Goal: Task Accomplishment & Management: Manage account settings

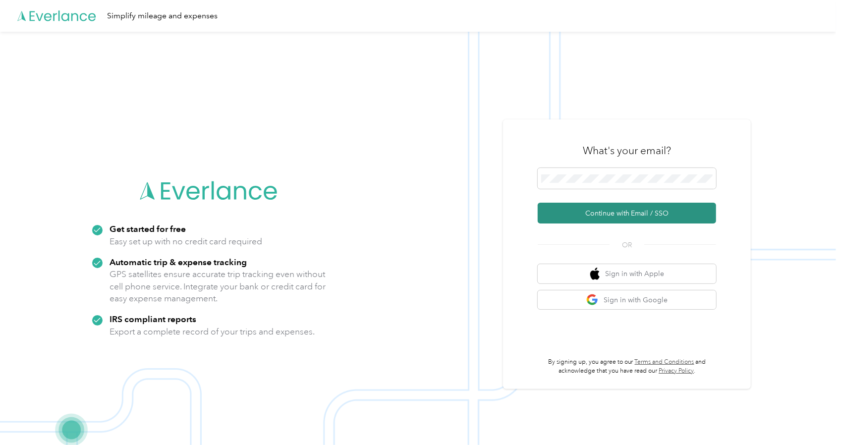
click at [602, 215] on button "Continue with Email / SSO" at bounding box center [627, 213] width 178 height 21
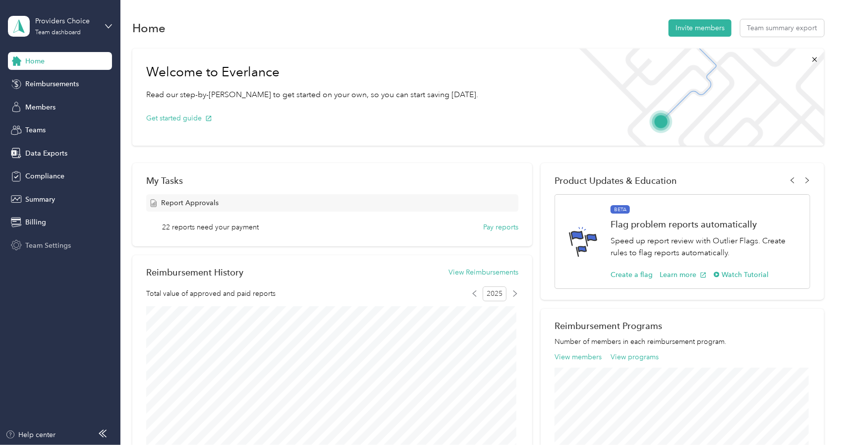
click at [47, 239] on div "Team Settings" at bounding box center [60, 245] width 104 height 18
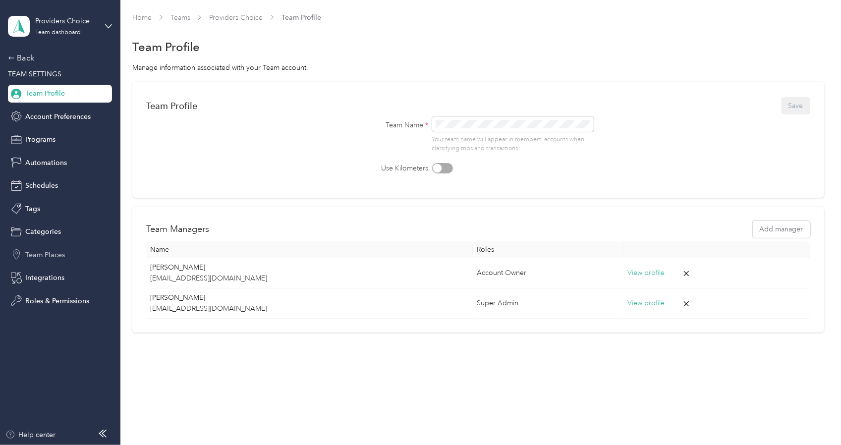
click at [46, 251] on span "Team Places" at bounding box center [45, 255] width 40 height 10
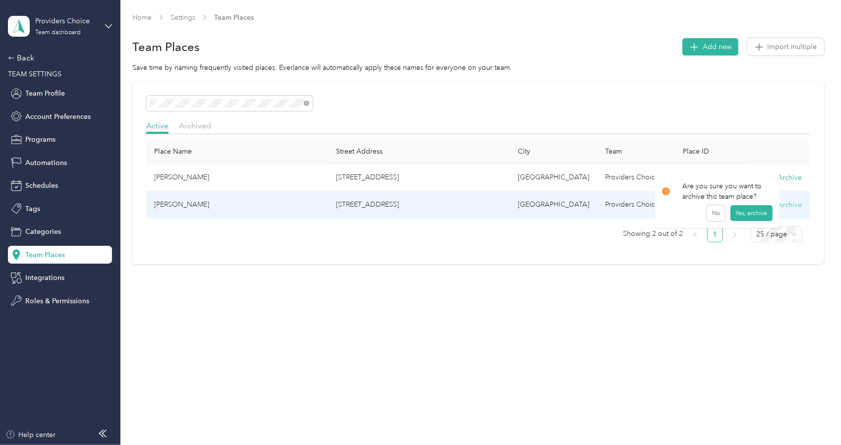
click at [799, 208] on button "Archive" at bounding box center [790, 205] width 24 height 10
click at [748, 213] on button "Yes, archive" at bounding box center [751, 216] width 42 height 16
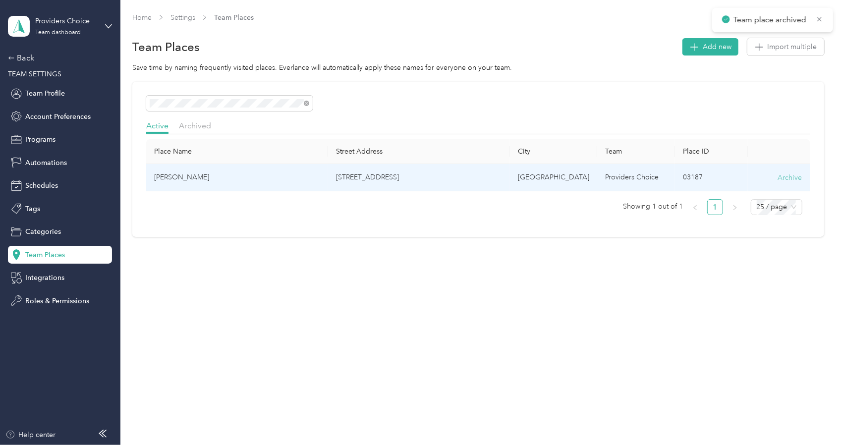
click at [802, 180] on button "Archive" at bounding box center [790, 177] width 24 height 10
click at [752, 192] on button "Yes, archive" at bounding box center [751, 189] width 42 height 16
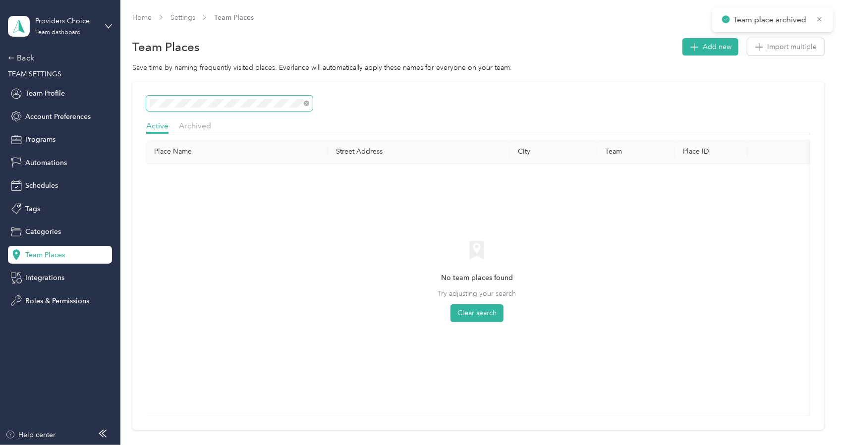
click at [0, 104] on html "Team place archived Providers Choice Team dashboard Back TEAM SETTINGS Team Pro…" at bounding box center [418, 222] width 836 height 445
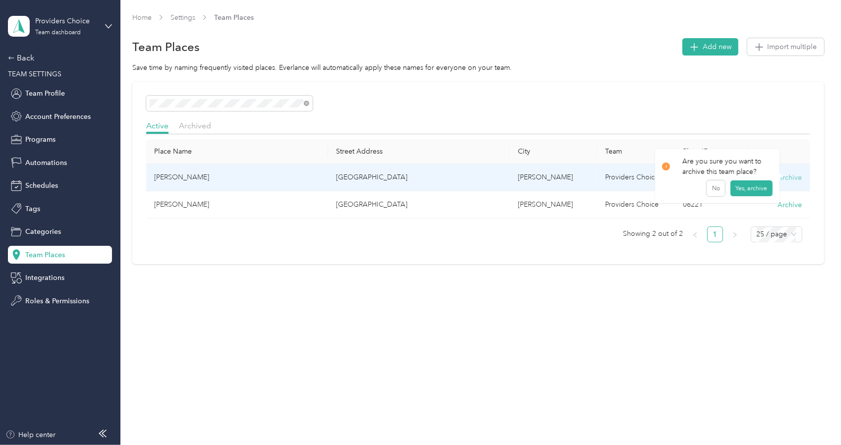
click at [802, 177] on button "Archive" at bounding box center [790, 177] width 24 height 10
click at [754, 192] on button "Yes, archive" at bounding box center [751, 189] width 42 height 16
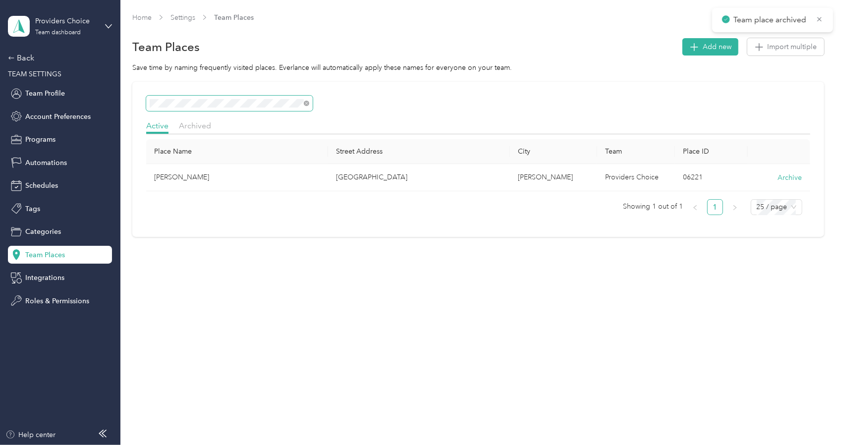
click at [0, 107] on html "Team place archived Providers Choice Team dashboard Back TEAM SETTINGS Team Pro…" at bounding box center [418, 222] width 836 height 445
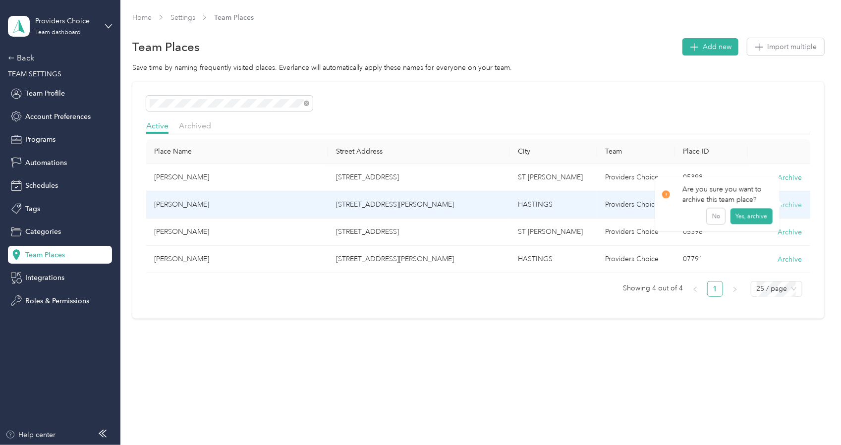
click at [799, 201] on button "Archive" at bounding box center [790, 205] width 24 height 10
click at [756, 215] on button "Yes, archive" at bounding box center [751, 216] width 42 height 16
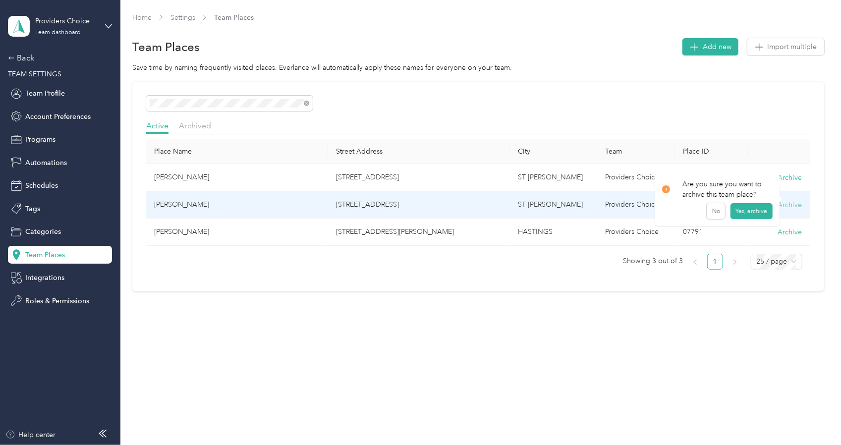
click at [802, 207] on button "Archive" at bounding box center [790, 205] width 24 height 10
click at [740, 214] on button "Yes, archive" at bounding box center [751, 216] width 42 height 16
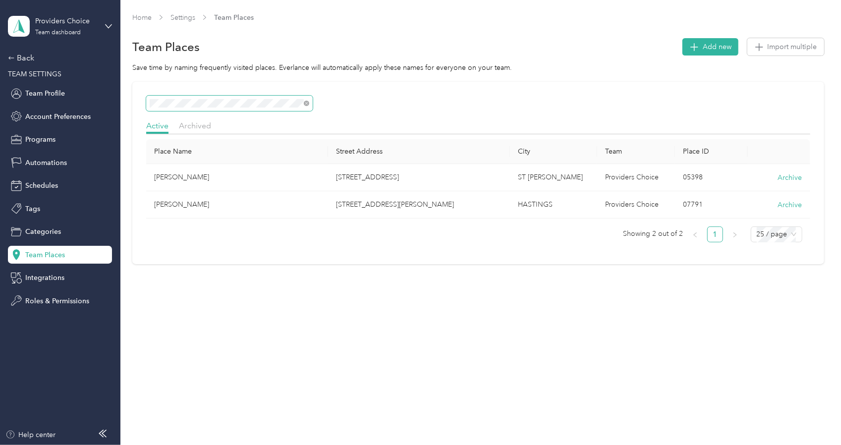
click at [0, 94] on html "Providers Choice Team dashboard Back TEAM SETTINGS Team Profile Account Prefere…" at bounding box center [418, 222] width 836 height 445
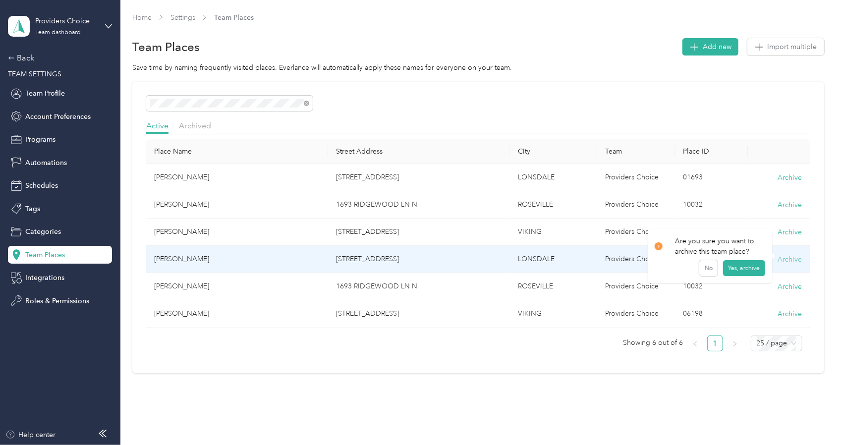
click at [794, 261] on button "Archive" at bounding box center [790, 259] width 24 height 10
click at [753, 272] on button "Yes, archive" at bounding box center [743, 271] width 42 height 16
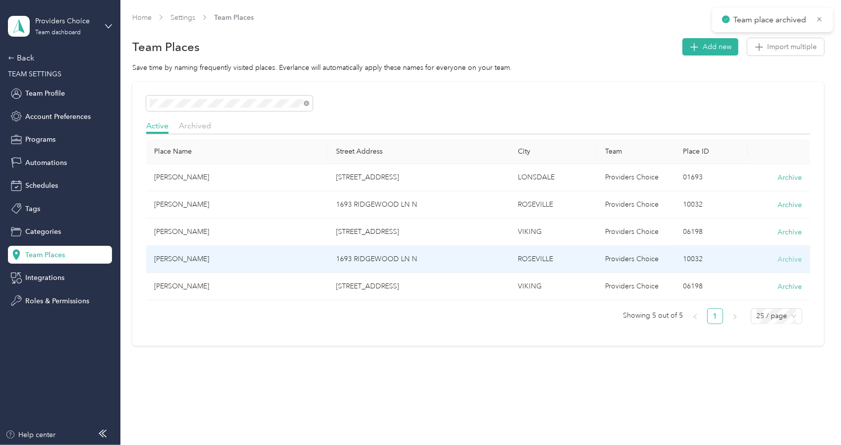
click at [792, 262] on button "Archive" at bounding box center [790, 259] width 24 height 10
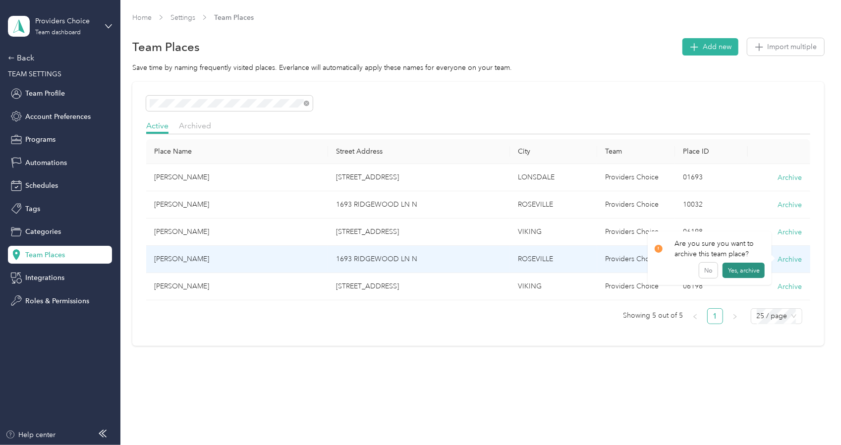
click at [744, 272] on button "Yes, archive" at bounding box center [743, 271] width 42 height 16
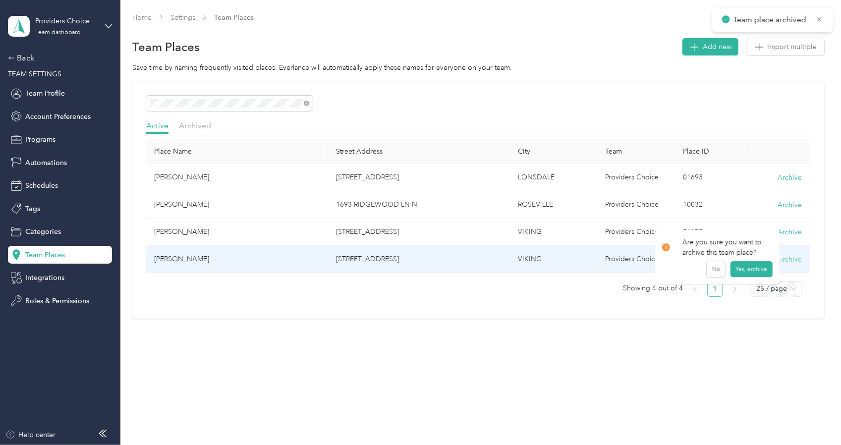
click at [799, 260] on button "Archive" at bounding box center [790, 259] width 24 height 10
click at [744, 268] on button "Yes, archive" at bounding box center [751, 271] width 42 height 16
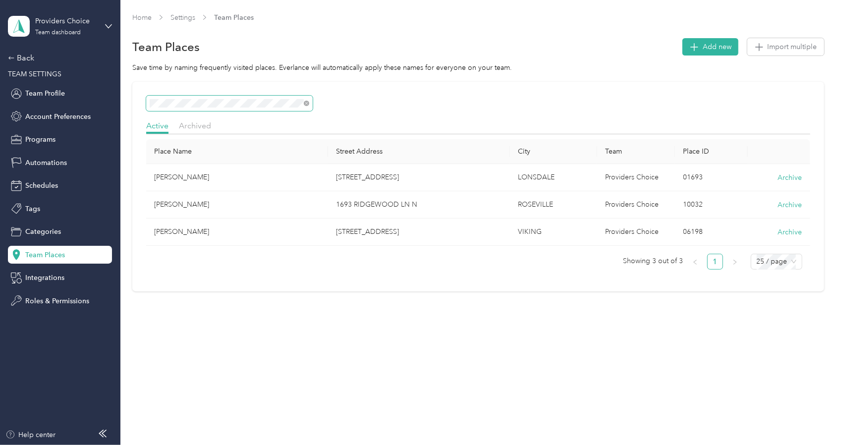
click at [0, 88] on html "Team place archived Providers Choice Team dashboard Back TEAM SETTINGS Team Pro…" at bounding box center [418, 222] width 836 height 445
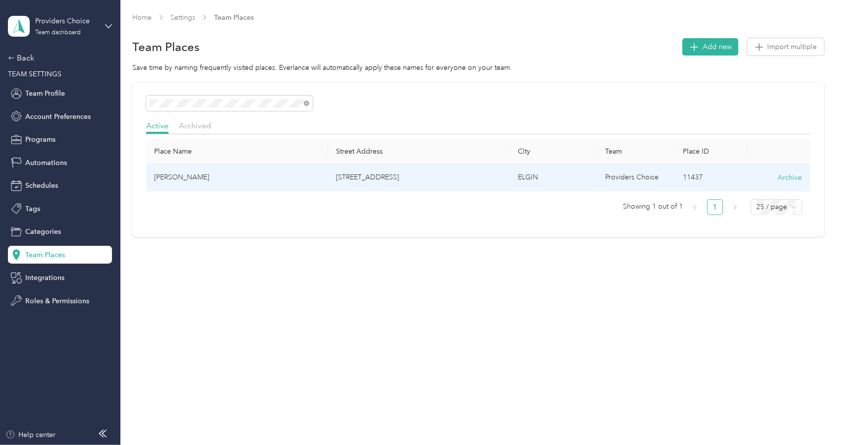
click at [794, 185] on td "Archive" at bounding box center [779, 177] width 62 height 27
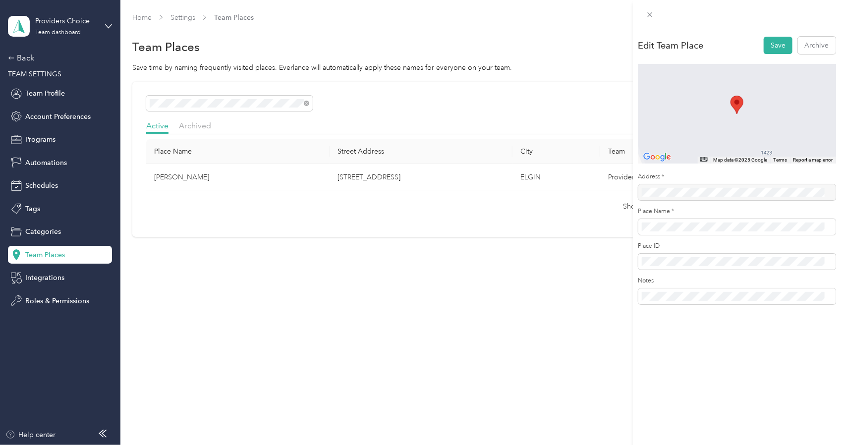
click at [498, 203] on div "Edit Team Place Save Archive ← Move left → Move right ↑ Move up ↓ Move down + Z…" at bounding box center [420, 222] width 841 height 445
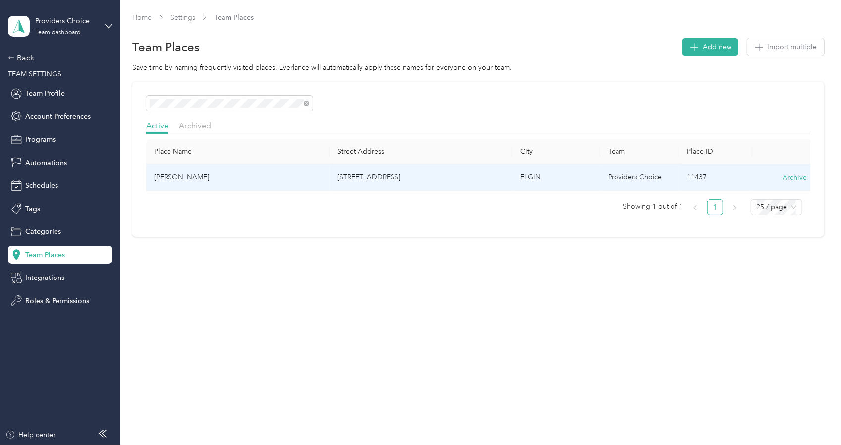
click at [704, 182] on td "11437" at bounding box center [715, 177] width 73 height 27
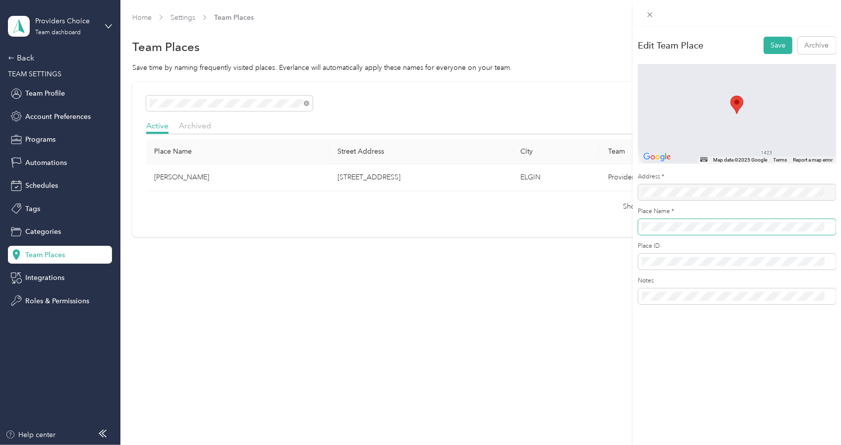
click at [482, 207] on div "Edit Team Place Save Archive ← Move left → Move right ↑ Move up ↓ Move down + Z…" at bounding box center [420, 222] width 841 height 445
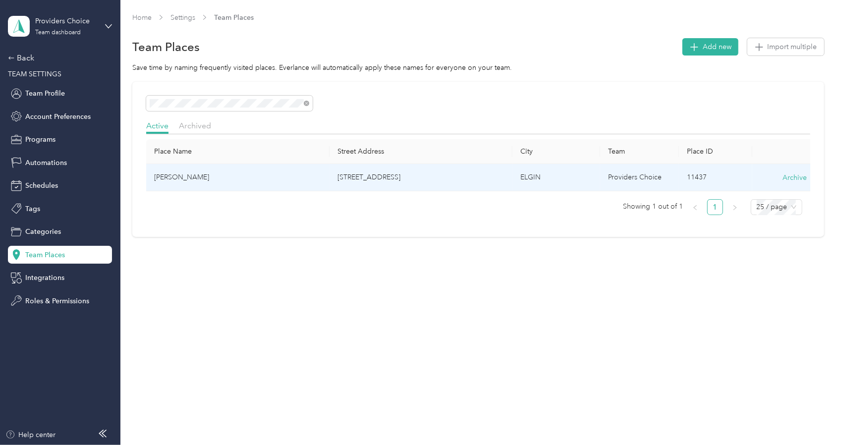
click at [805, 182] on td "Archive" at bounding box center [783, 177] width 63 height 27
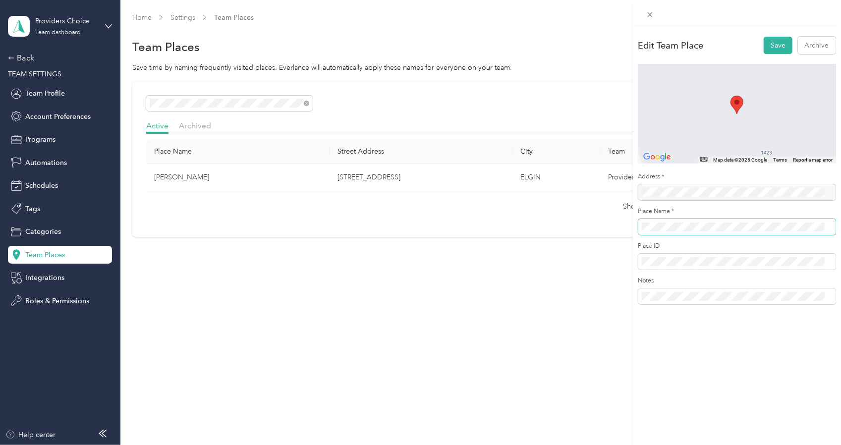
click at [659, 233] on span at bounding box center [737, 227] width 198 height 16
click at [768, 48] on button "Save" at bounding box center [777, 45] width 29 height 17
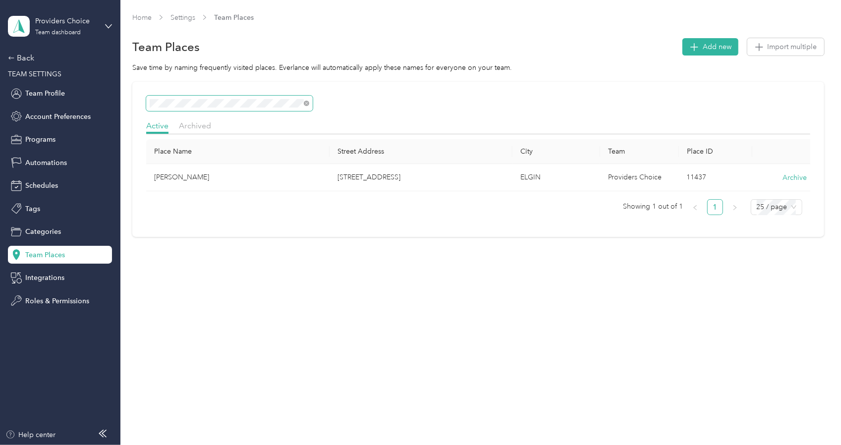
click at [79, 102] on section "Providers Choice Team dashboard Back TEAM SETTINGS Team Profile Account Prefere…" at bounding box center [418, 222] width 836 height 445
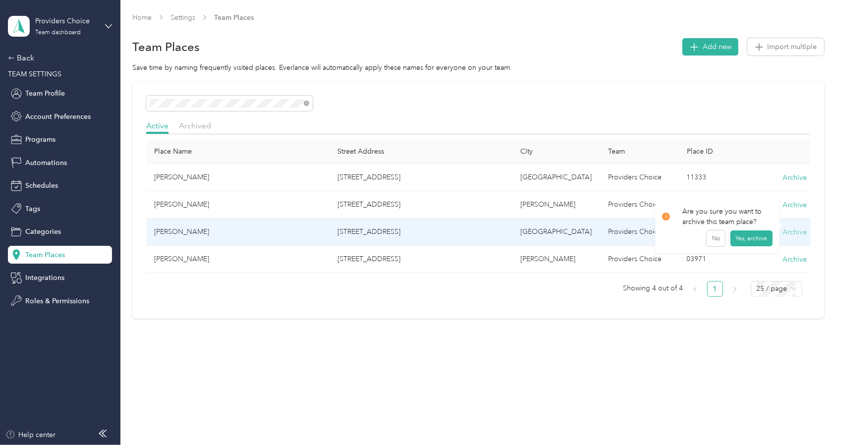
click at [802, 231] on button "Archive" at bounding box center [794, 232] width 24 height 10
click at [748, 243] on button "Yes, archive" at bounding box center [751, 243] width 42 height 16
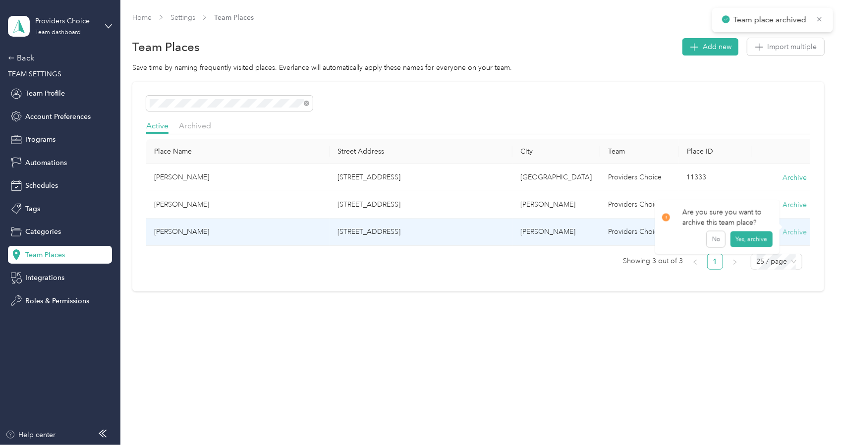
click at [800, 229] on button "Archive" at bounding box center [794, 232] width 24 height 10
click at [757, 243] on button "Yes, archive" at bounding box center [751, 243] width 42 height 16
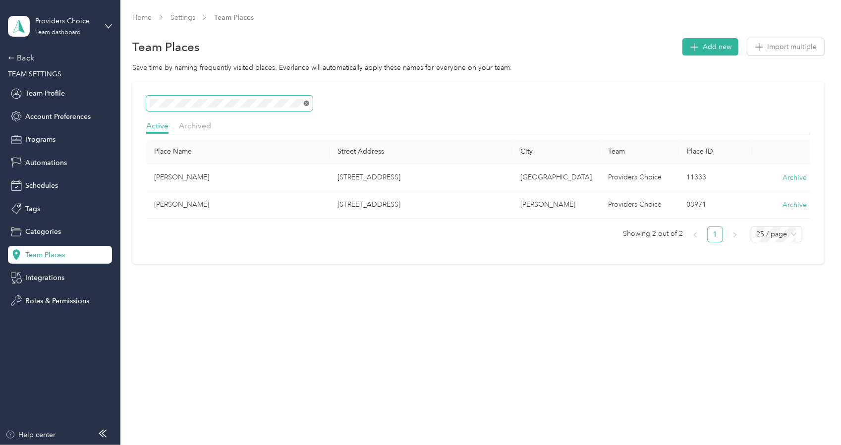
click at [305, 106] on span at bounding box center [306, 103] width 5 height 5
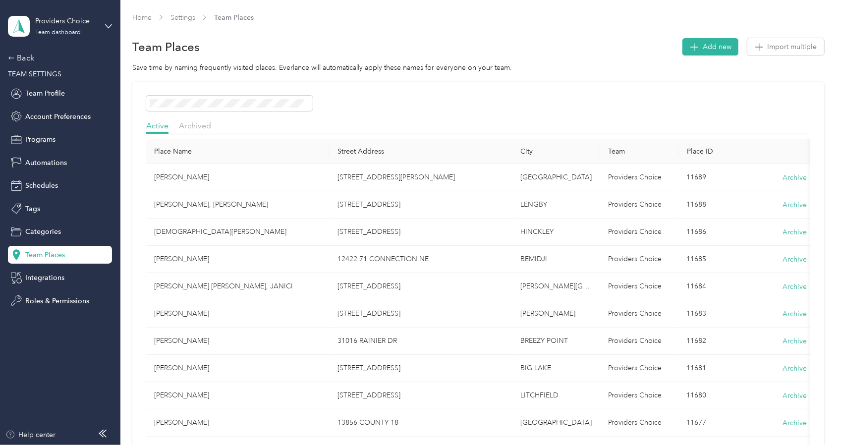
click at [703, 153] on th "Place ID" at bounding box center [715, 151] width 73 height 25
click at [693, 155] on th "Place ID" at bounding box center [715, 151] width 73 height 25
click at [696, 149] on th "Place ID" at bounding box center [715, 151] width 73 height 25
click at [165, 152] on th "Place Name" at bounding box center [237, 151] width 183 height 25
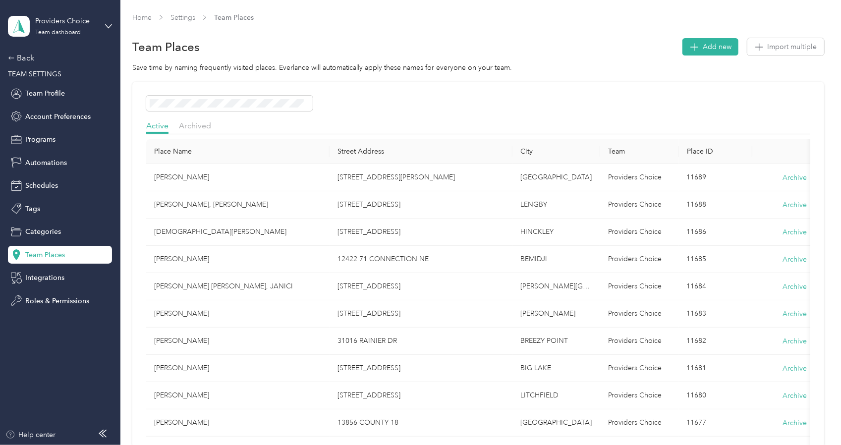
click at [375, 151] on th "Street Address" at bounding box center [420, 151] width 183 height 25
click at [696, 154] on th "Place ID" at bounding box center [715, 151] width 73 height 25
click at [29, 61] on div "Back" at bounding box center [57, 58] width 99 height 12
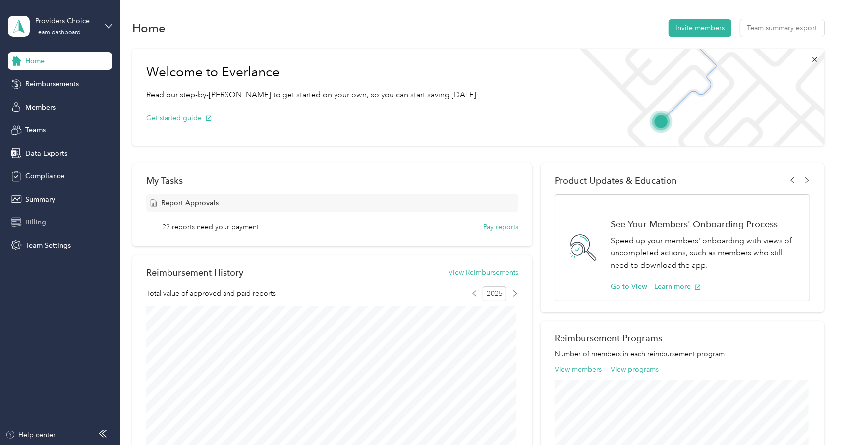
click at [20, 220] on icon at bounding box center [16, 221] width 10 height 9
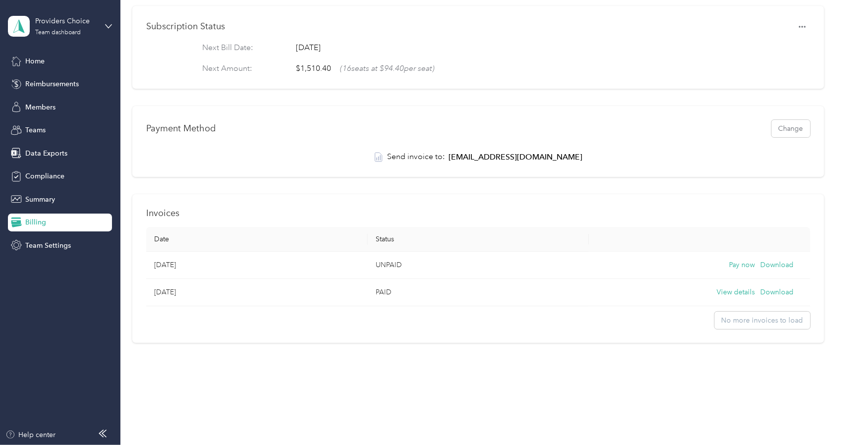
scroll to position [155, 0]
click at [769, 260] on button "Download" at bounding box center [776, 265] width 33 height 11
click at [730, 260] on button "Pay now" at bounding box center [742, 265] width 26 height 11
